Goal: Information Seeking & Learning: Check status

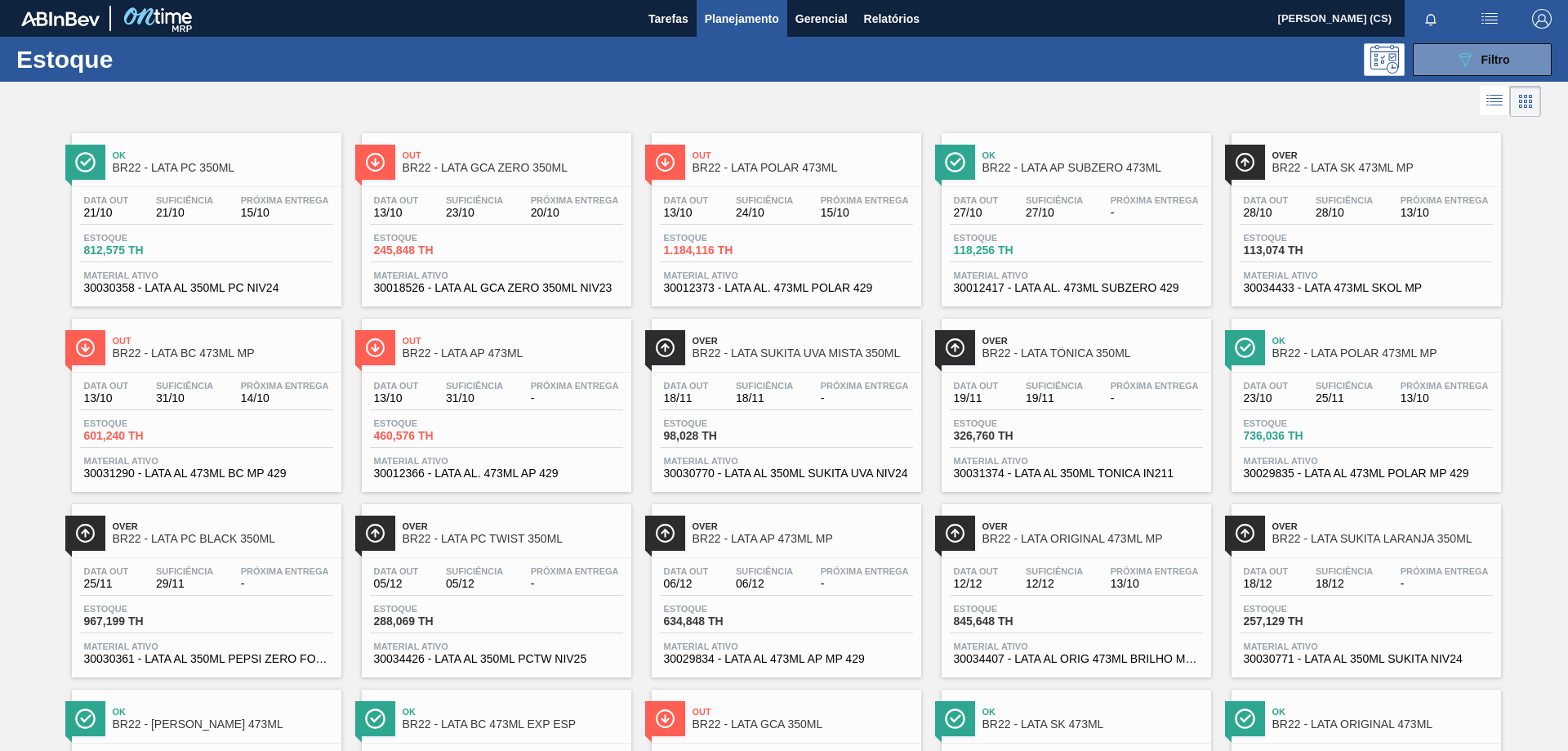
click at [775, 155] on span "Out" at bounding box center [803, 155] width 221 height 10
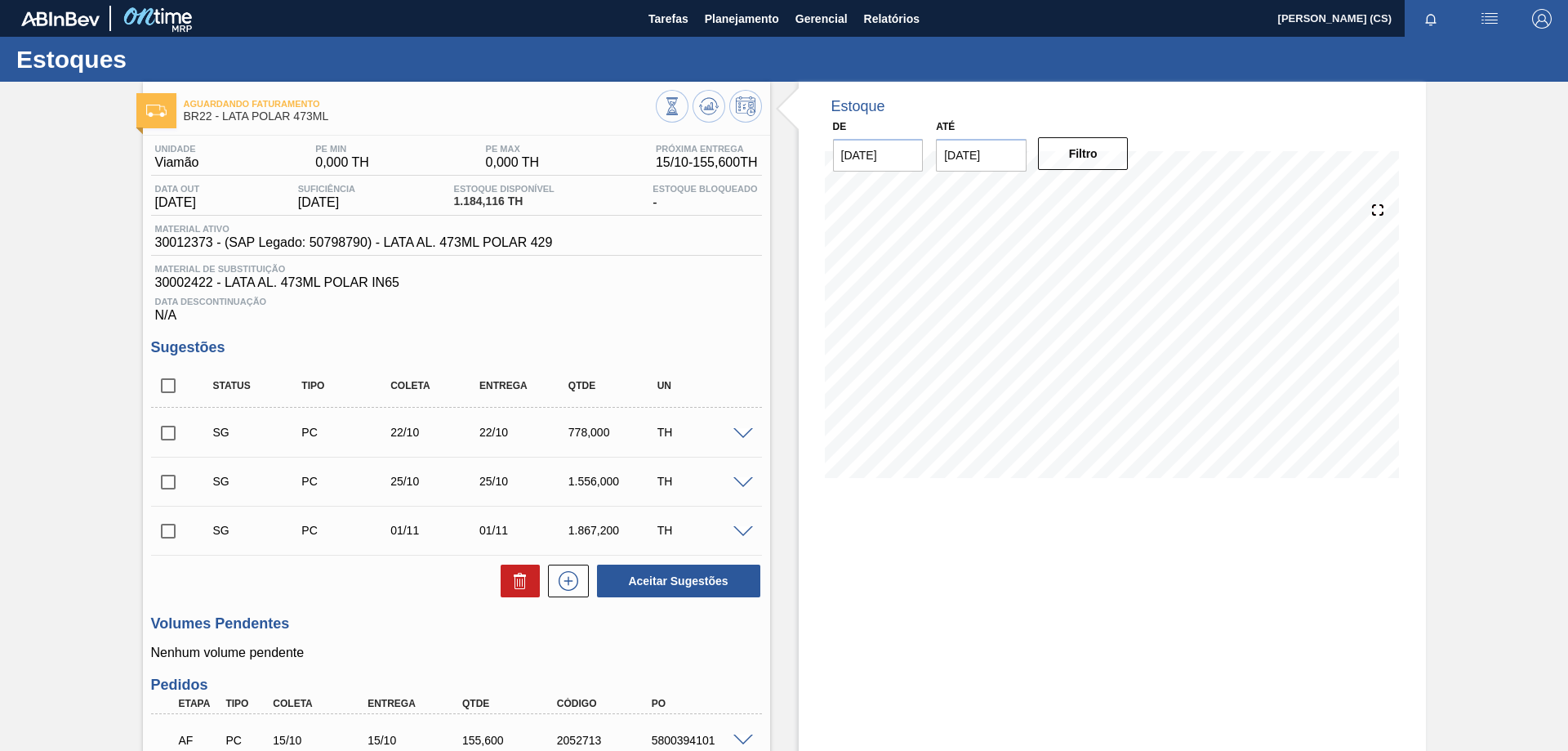
click at [742, 482] on span at bounding box center [743, 483] width 20 height 12
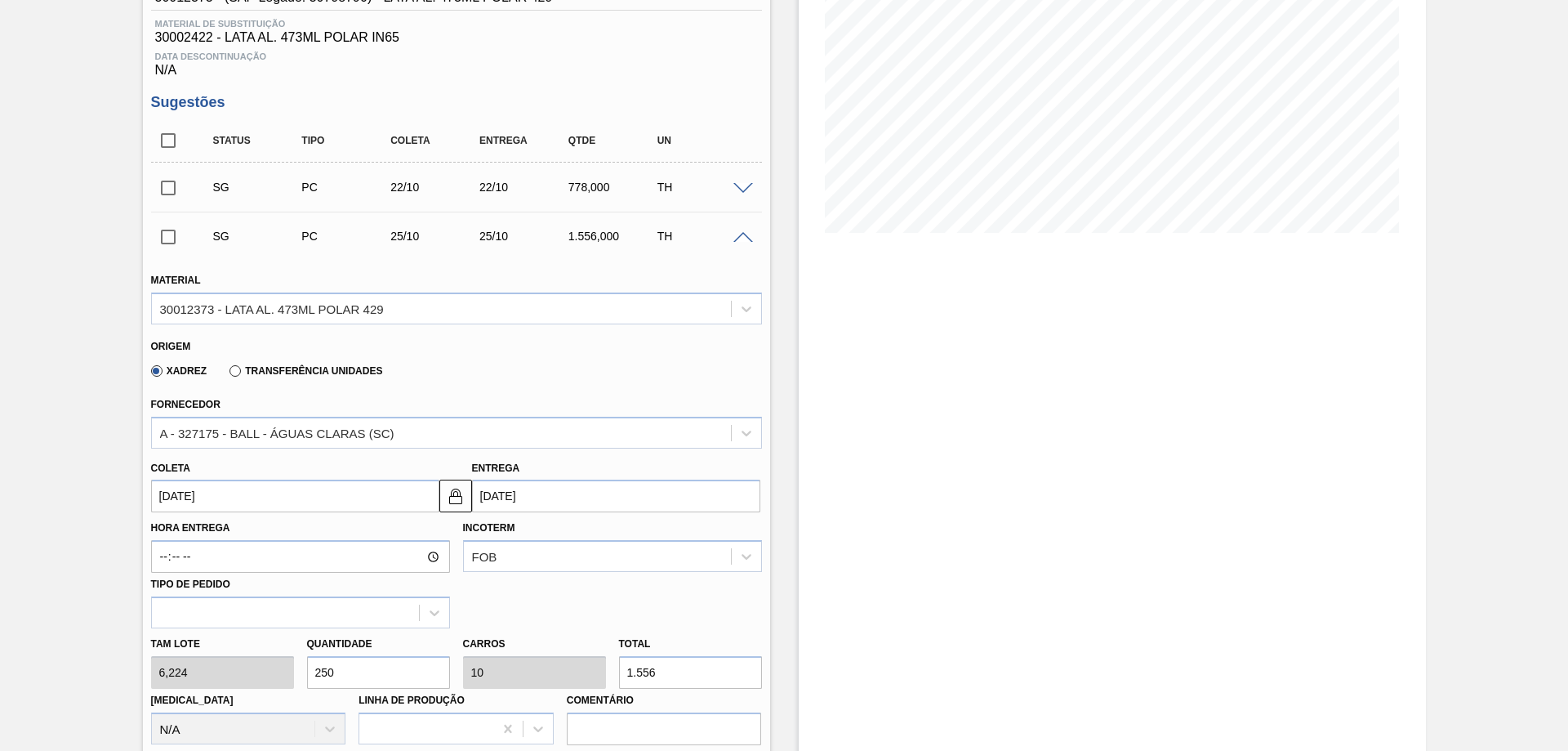
scroll to position [82, 0]
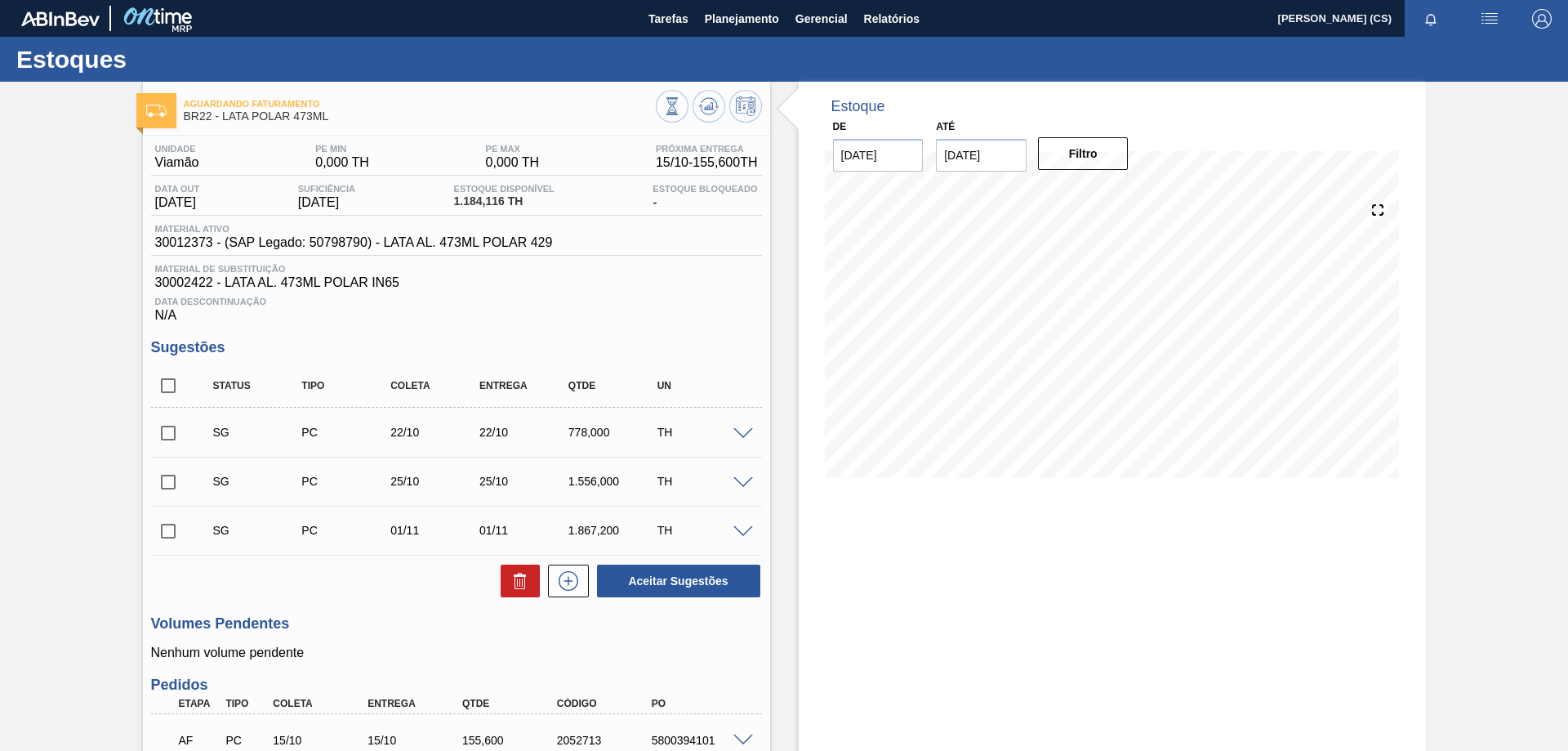
click at [744, 434] on span at bounding box center [743, 434] width 20 height 12
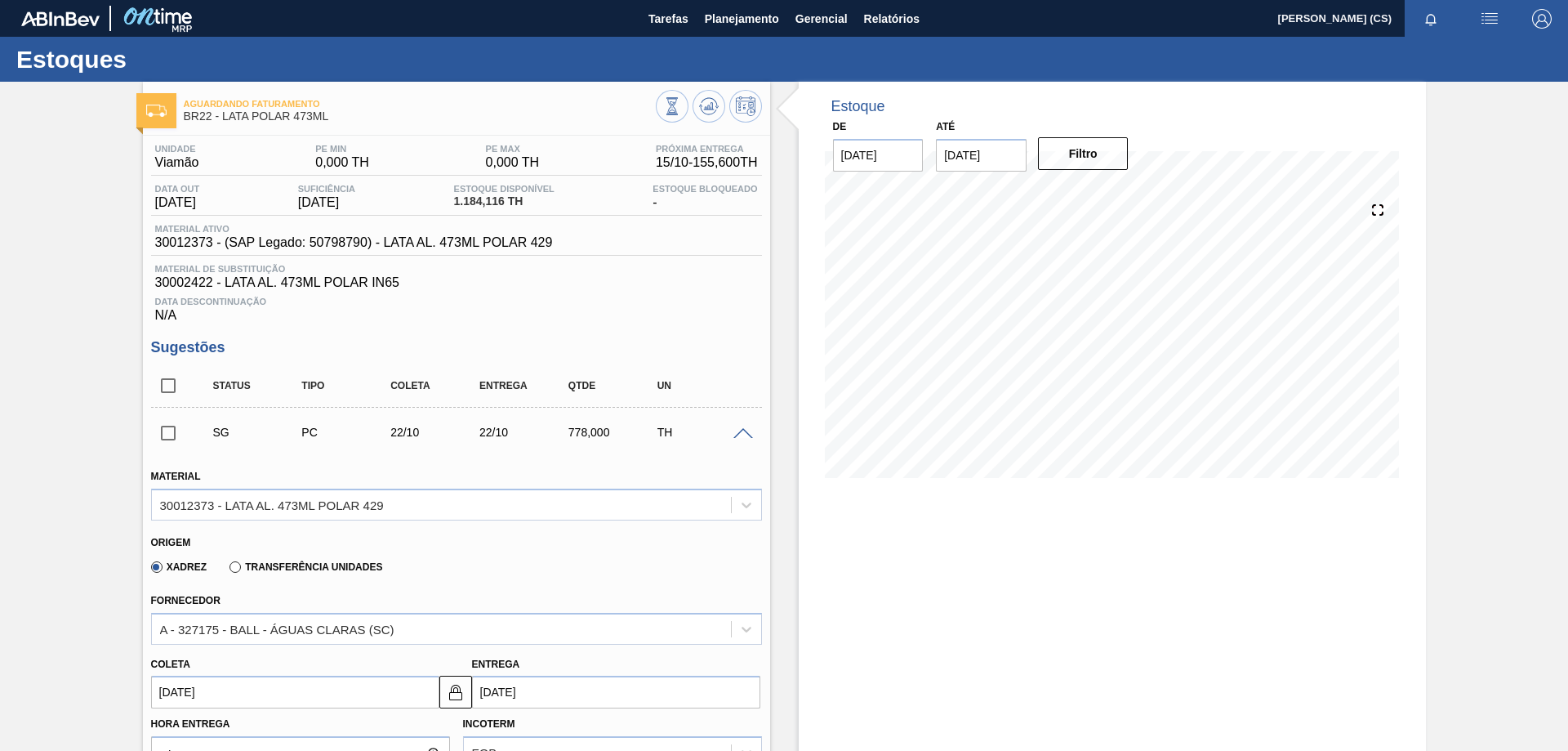
click at [744, 434] on span at bounding box center [743, 434] width 20 height 12
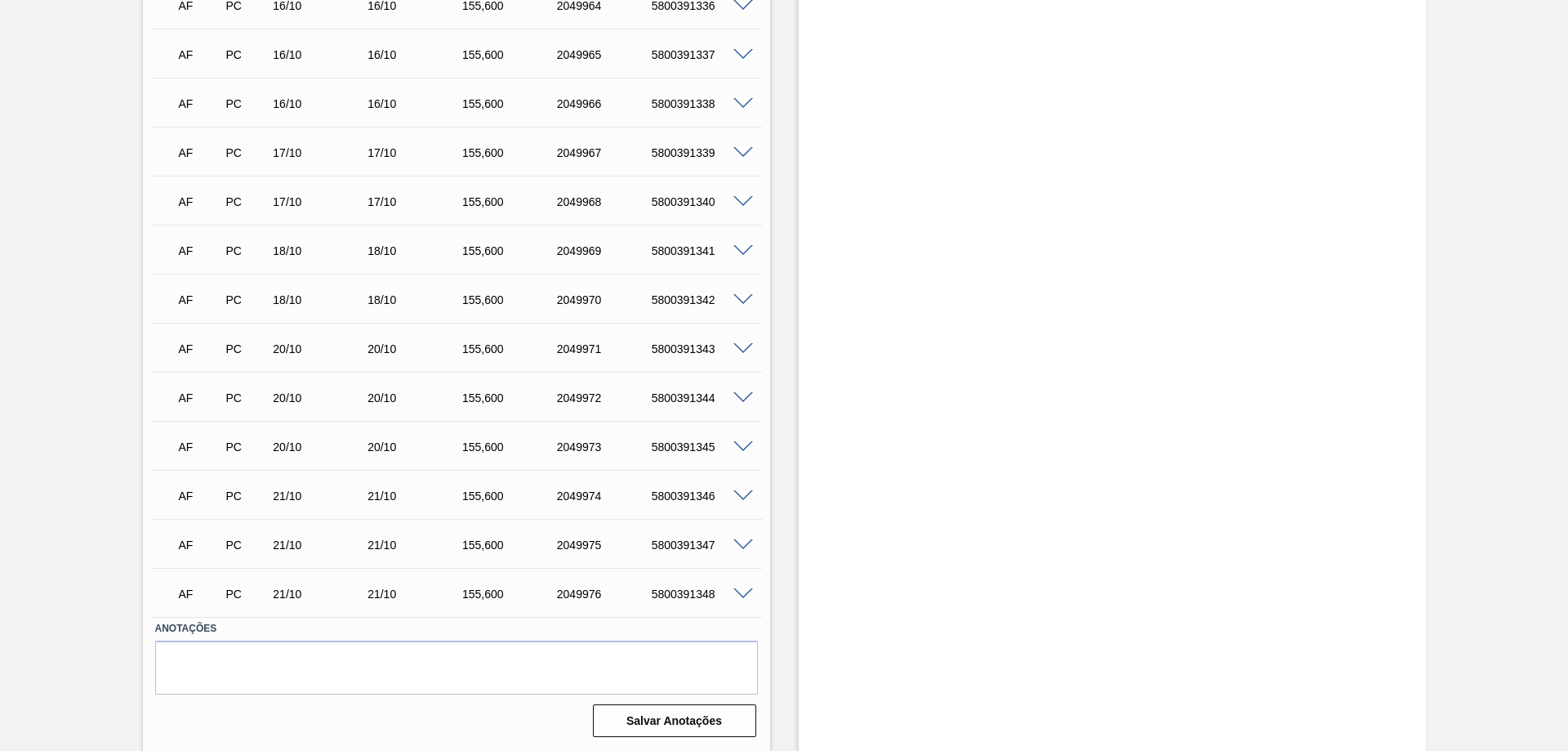
scroll to position [487, 0]
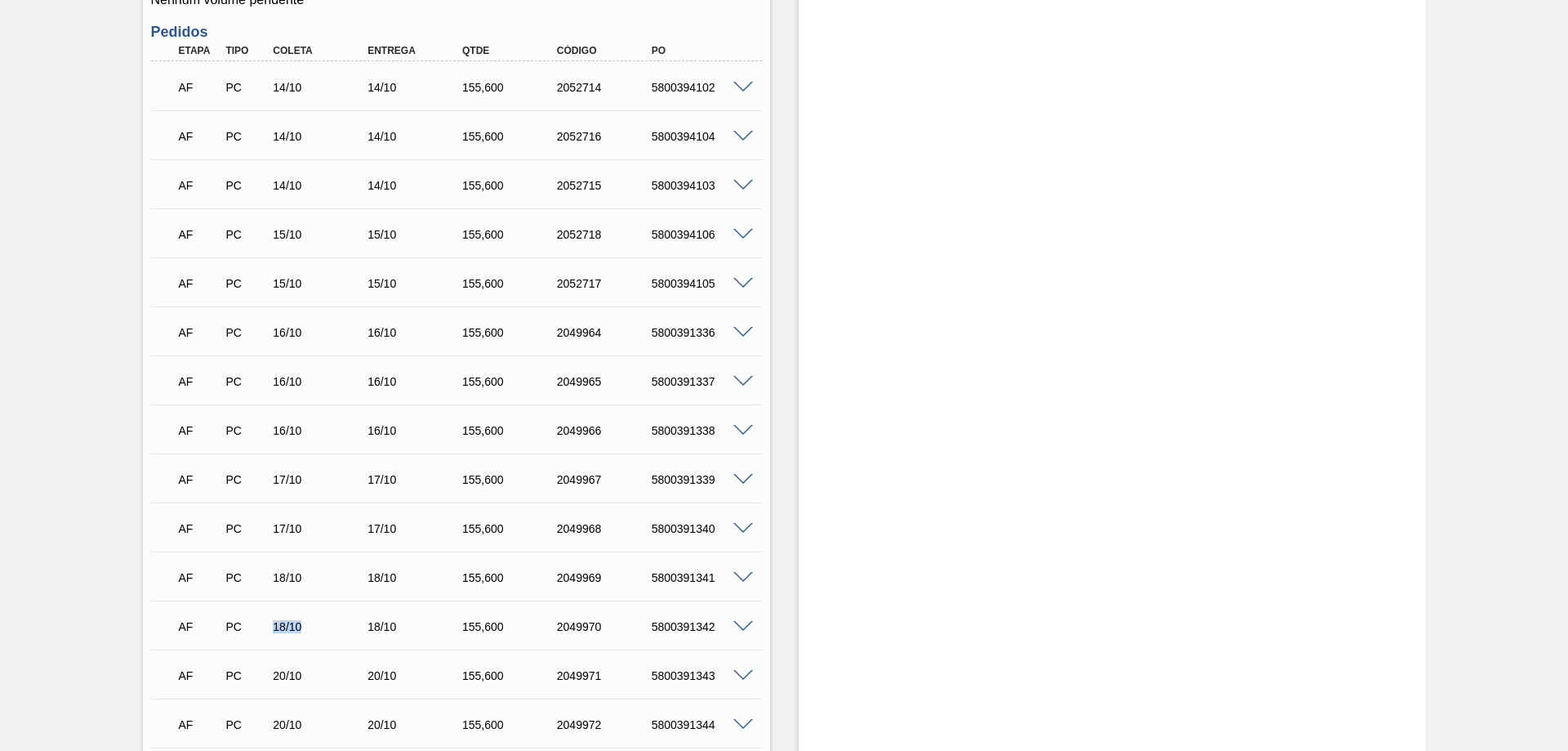
drag, startPoint x: 271, startPoint y: 626, endPoint x: 311, endPoint y: 632, distance: 40.4
click at [311, 632] on div "18/10" at bounding box center [322, 627] width 106 height 13
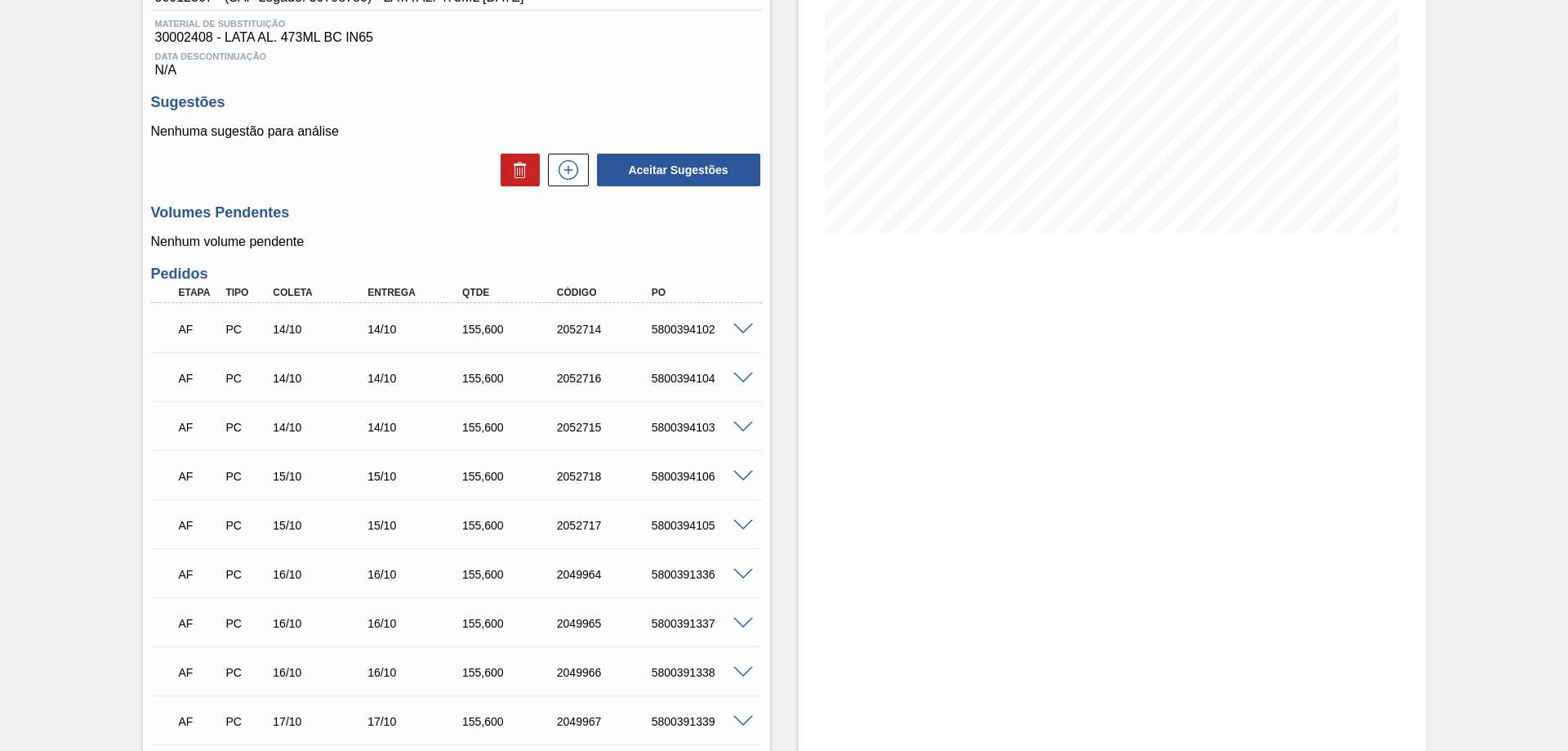
scroll to position [82, 0]
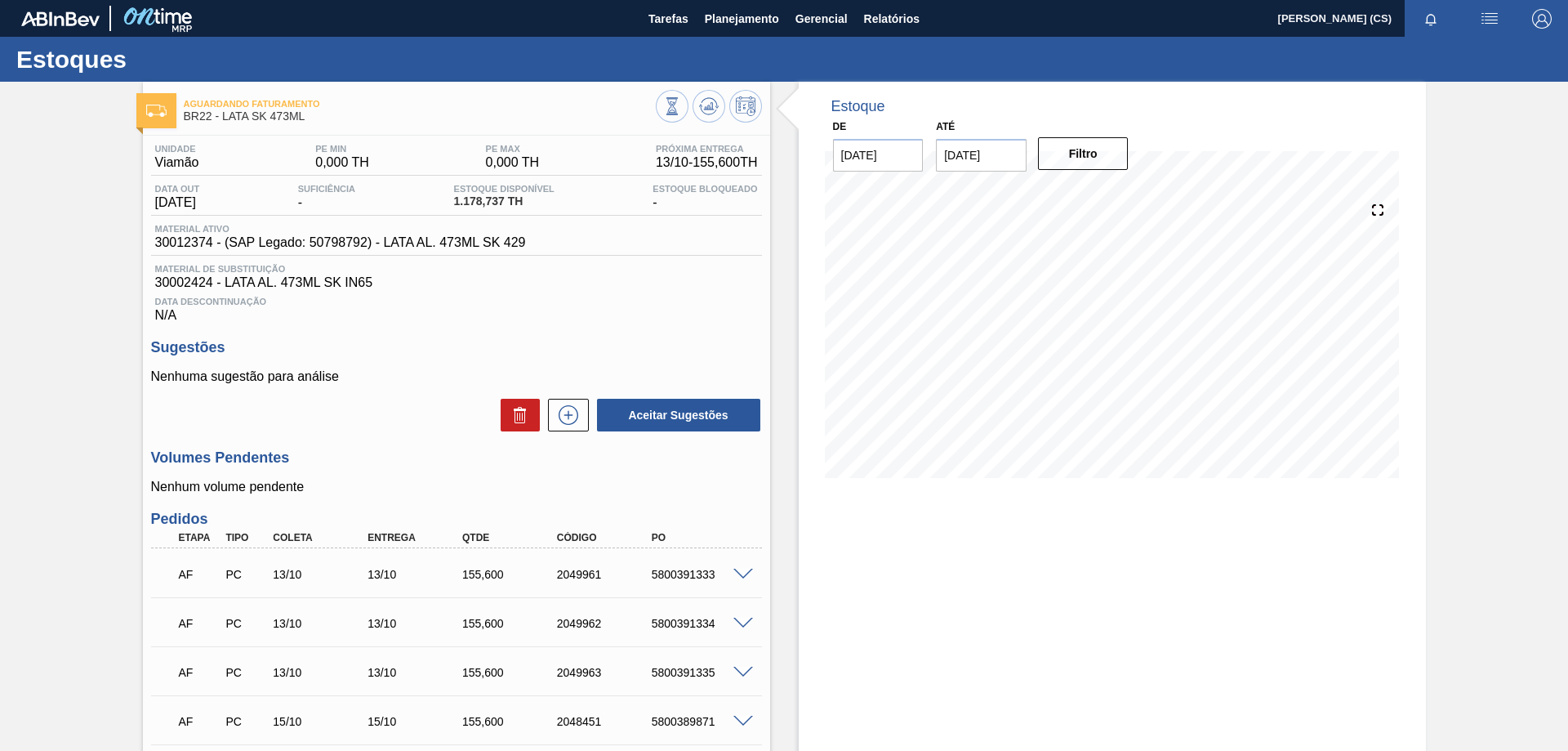
scroll to position [164, 0]
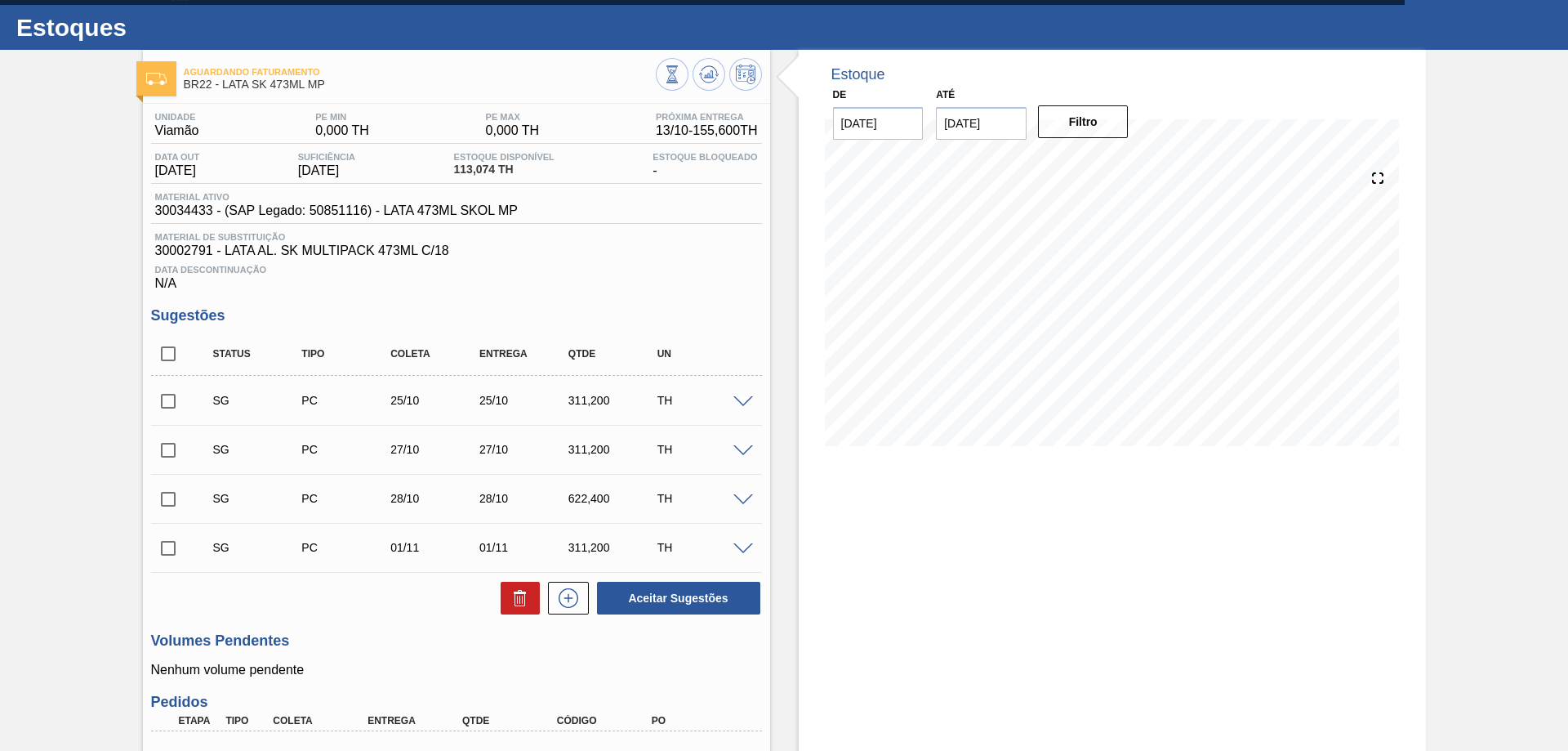
scroll to position [277, 0]
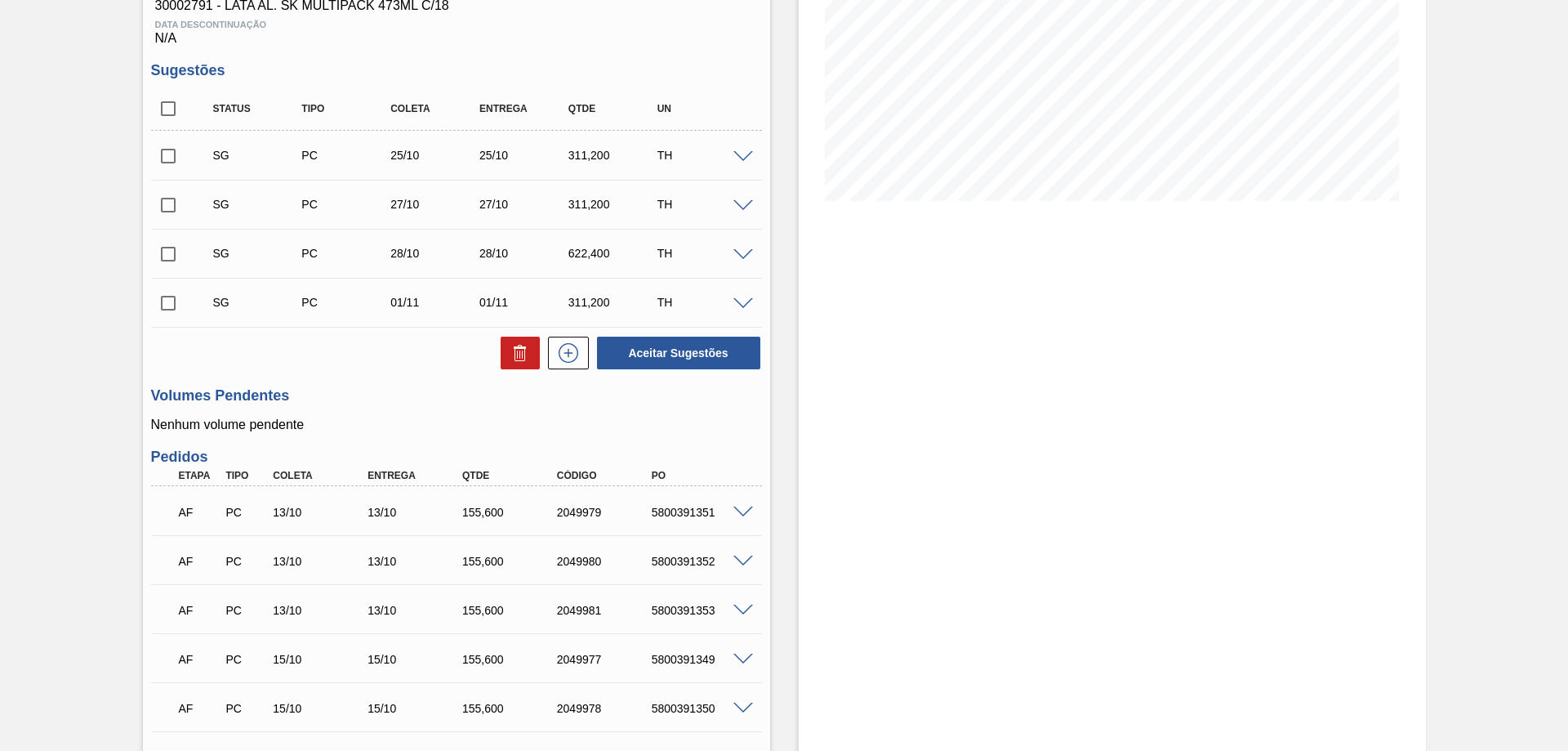
click at [748, 205] on span at bounding box center [743, 206] width 20 height 12
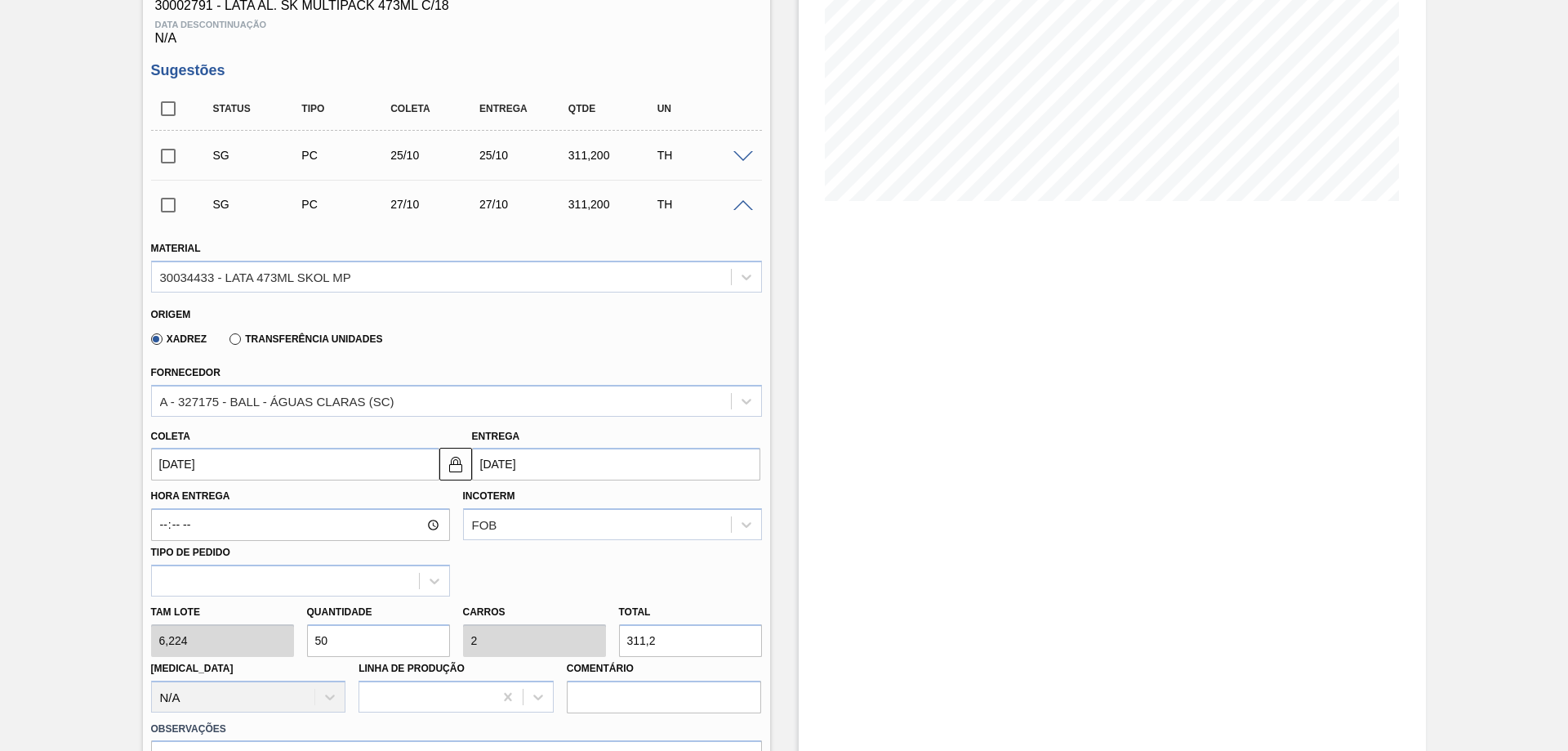
scroll to position [359, 0]
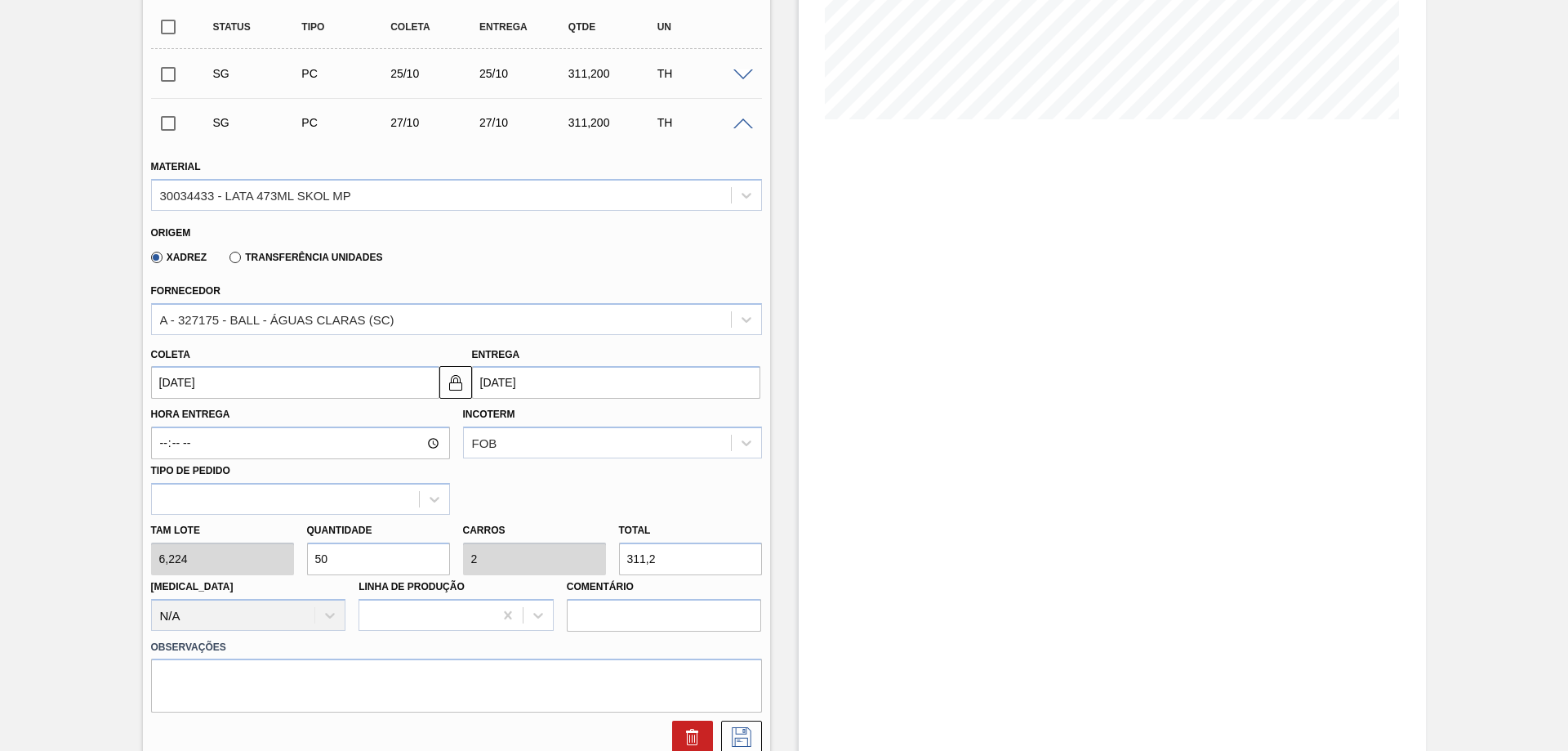
click at [738, 124] on span at bounding box center [743, 124] width 20 height 12
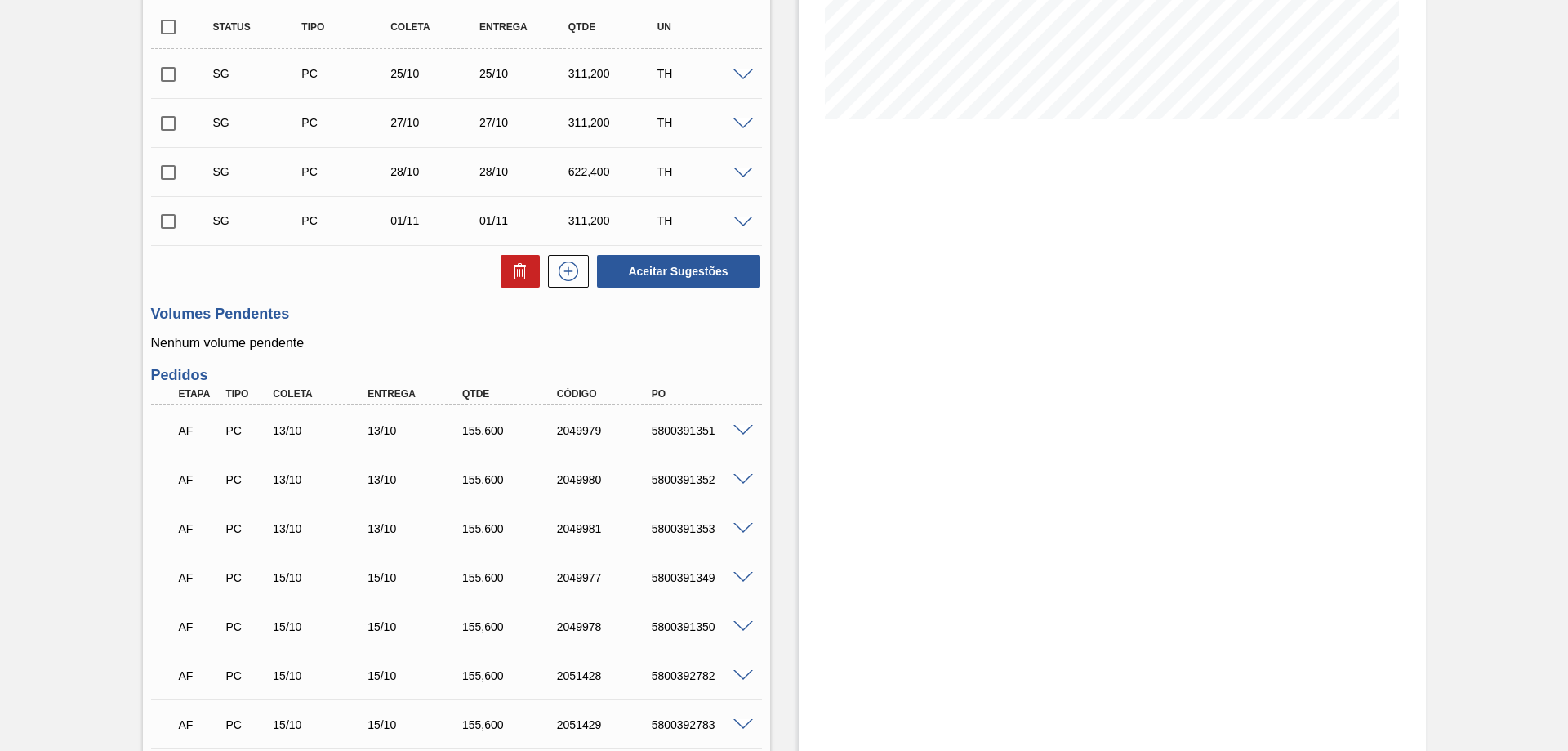
click at [738, 173] on span at bounding box center [743, 174] width 20 height 12
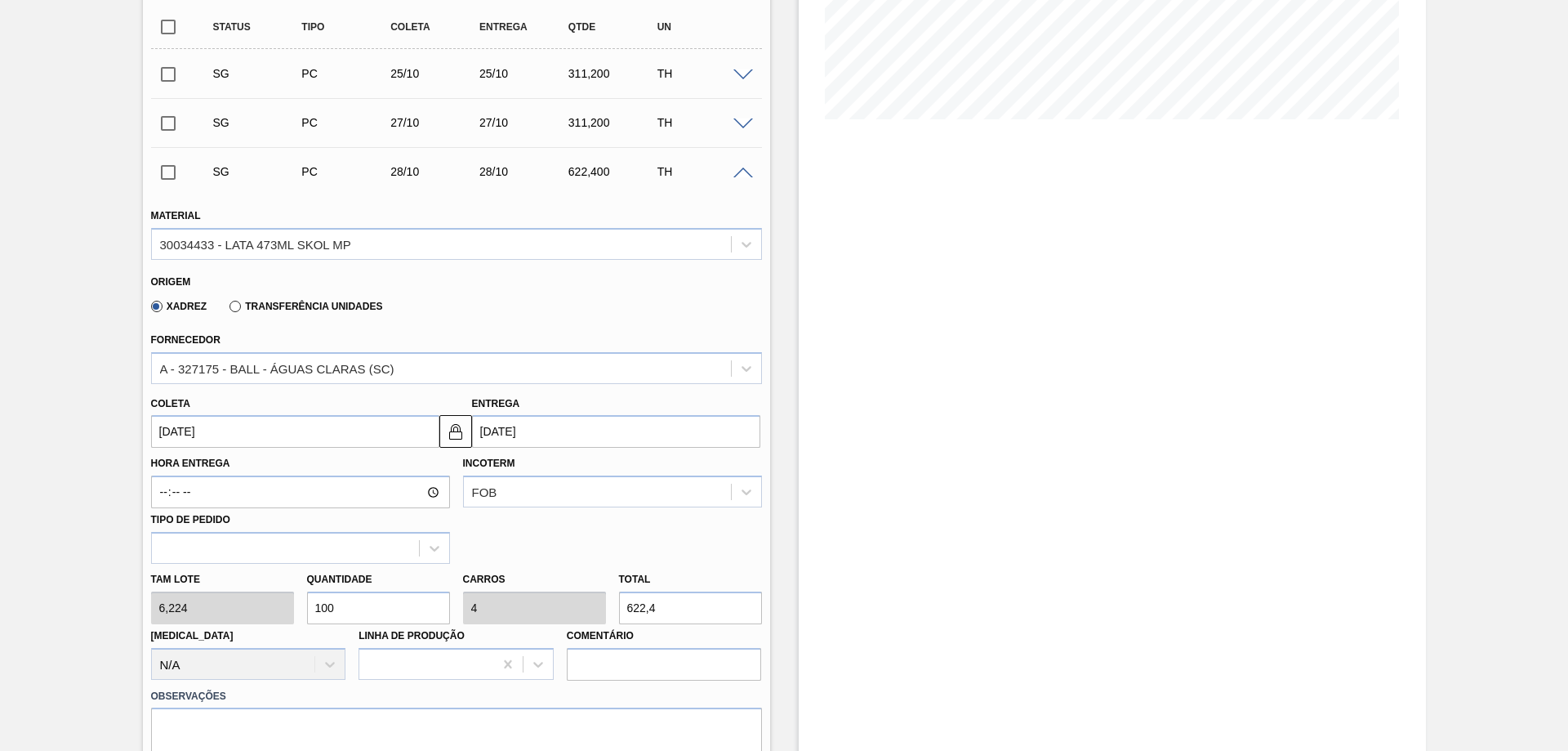
click at [742, 174] on span at bounding box center [743, 174] width 20 height 12
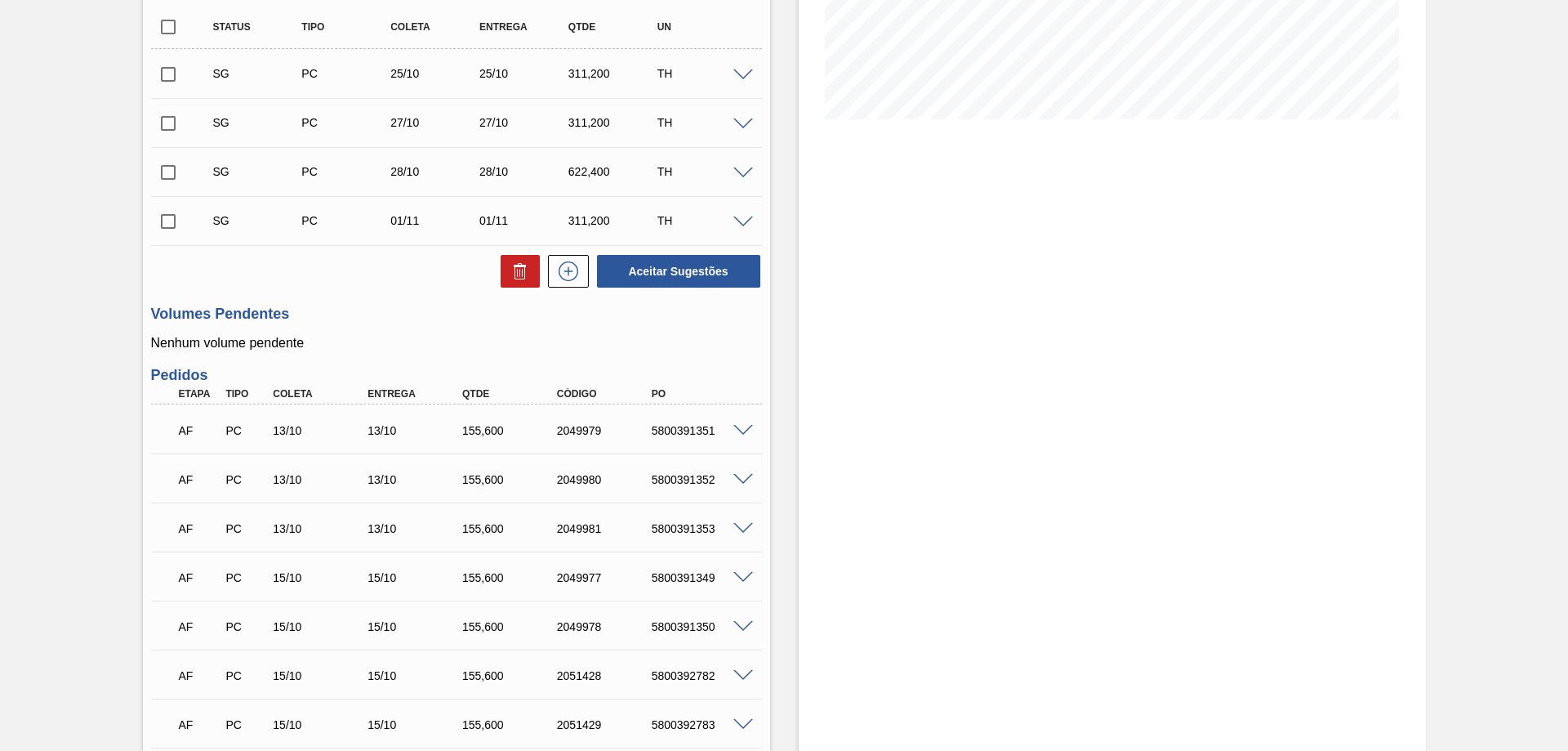
scroll to position [32, 0]
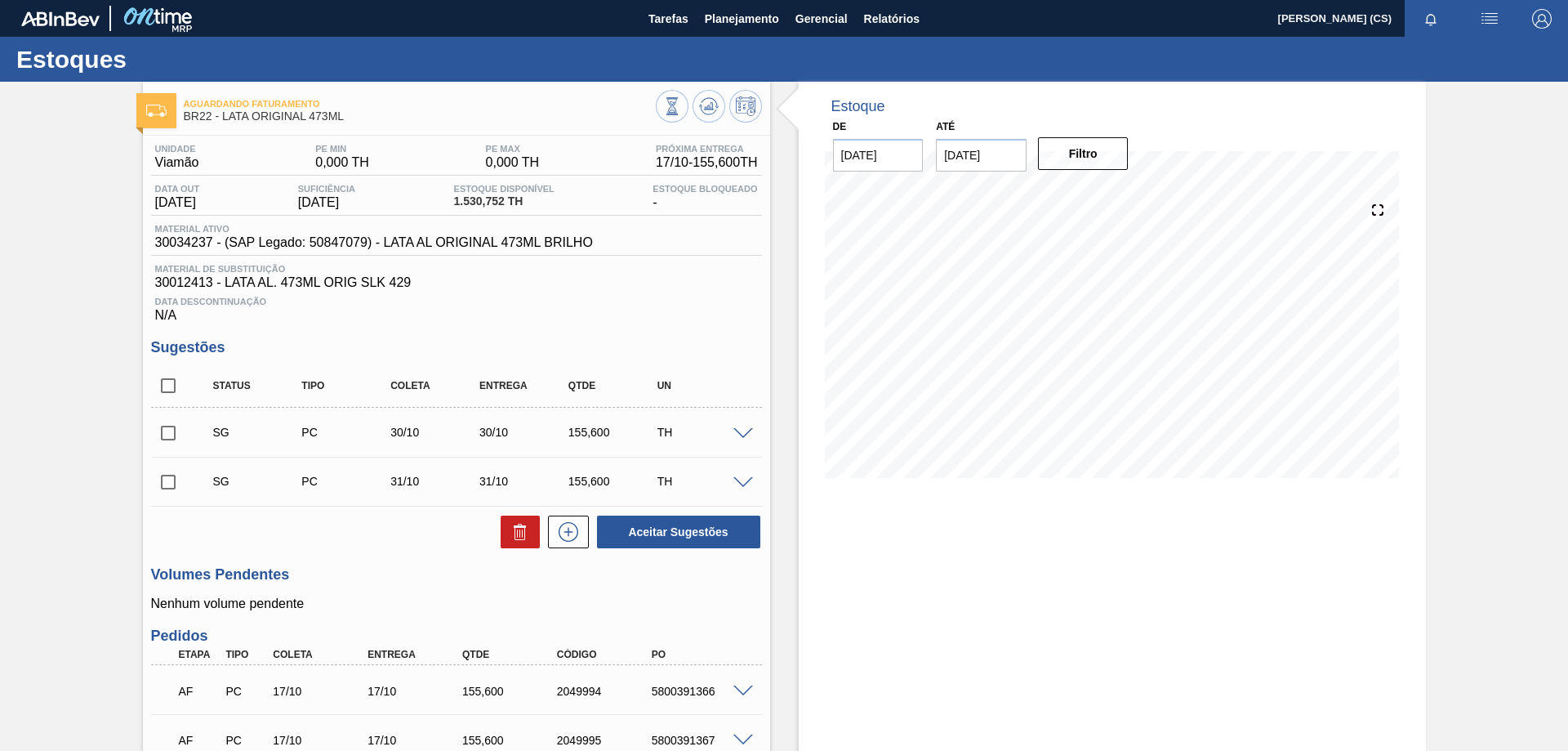
scroll to position [146, 0]
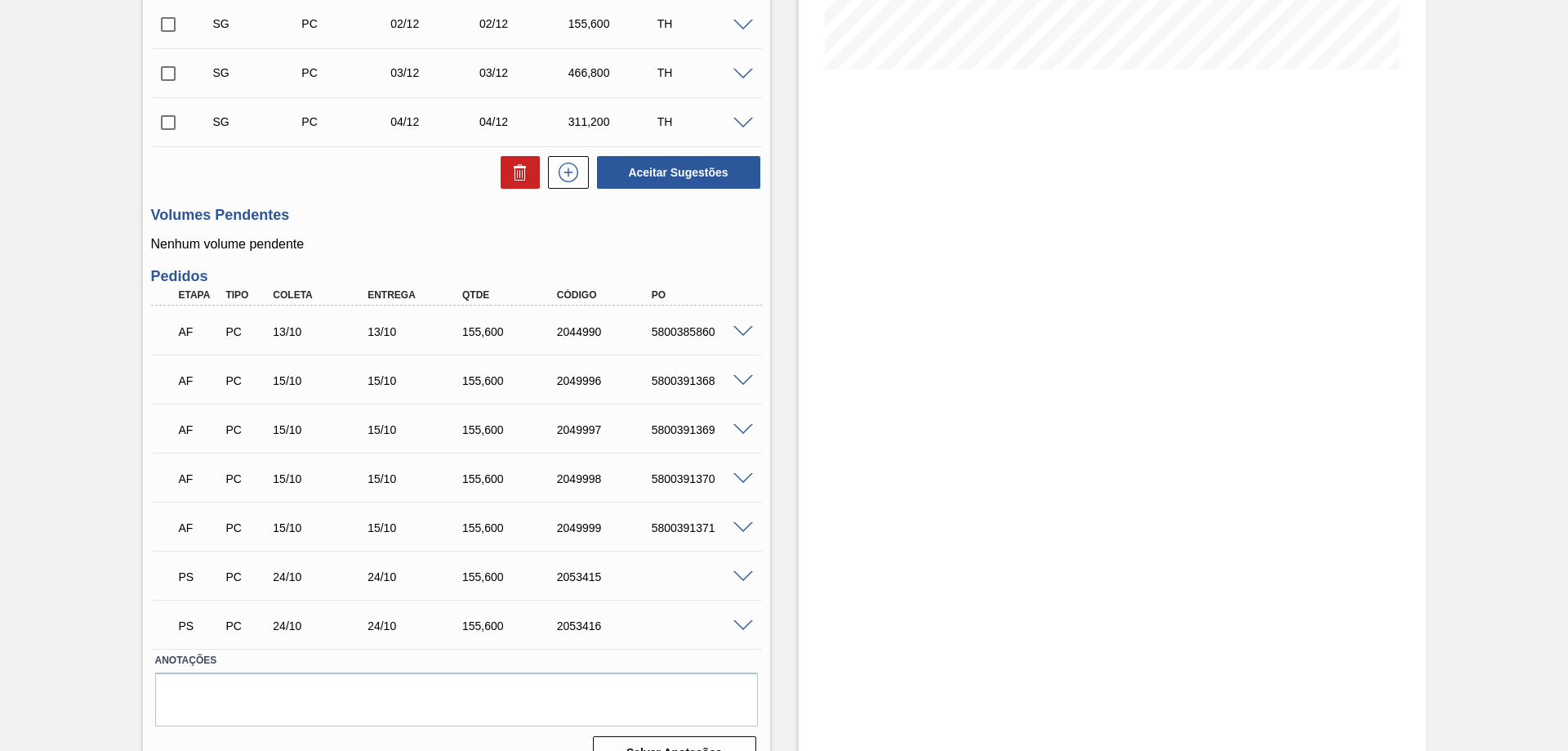
scroll to position [164, 0]
